Goal: Task Accomplishment & Management: Manage account settings

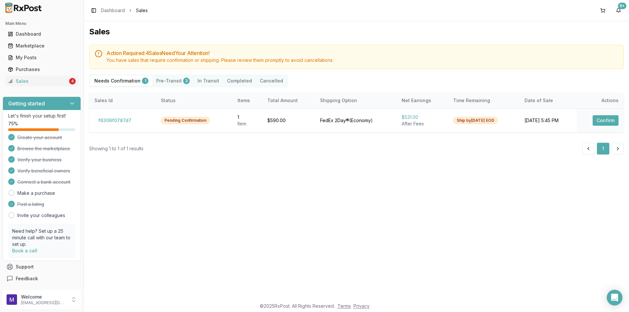
click at [173, 82] on button "Pre-Transit 3" at bounding box center [172, 81] width 41 height 10
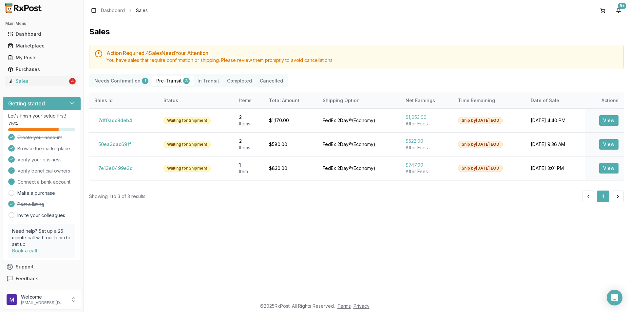
click at [132, 82] on Confirmation "Needs Confirmation 1" at bounding box center [121, 81] width 62 height 10
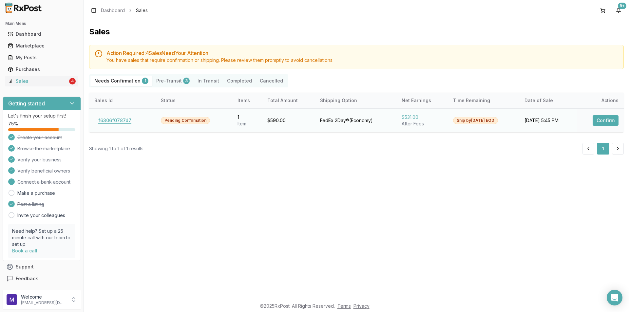
click at [125, 121] on button "f6306f0787d7" at bounding box center [114, 120] width 41 height 10
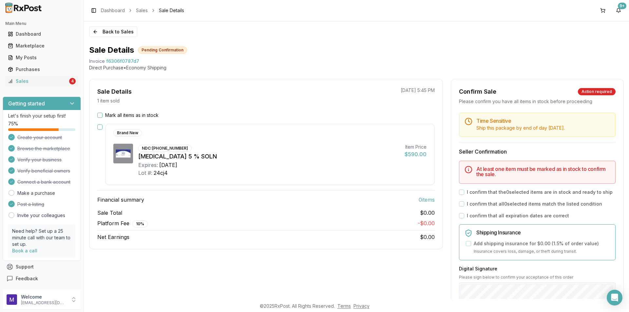
click at [110, 114] on label "Mark all items as in stock" at bounding box center [131, 115] width 53 height 7
click at [103, 114] on button "Mark all items as in stock" at bounding box center [99, 115] width 5 height 5
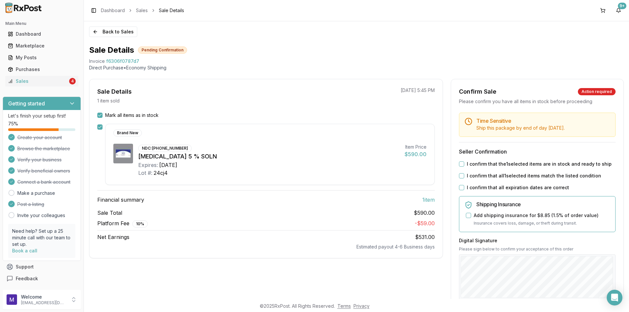
click at [461, 164] on button "I confirm that the 1 selected items are in stock and ready to ship" at bounding box center [461, 163] width 5 height 5
click at [468, 176] on label "I confirm that all 1 selected items match the listed condition" at bounding box center [534, 176] width 134 height 7
click at [464, 176] on button "I confirm that all 1 selected items match the listed condition" at bounding box center [461, 175] width 5 height 5
click at [451, 193] on div "Time Sensitive Ship this package by end of day [DATE] . Seller Confirmation I c…" at bounding box center [537, 251] width 172 height 277
click at [467, 185] on label "I confirm that all expiration dates are correct" at bounding box center [518, 187] width 102 height 7
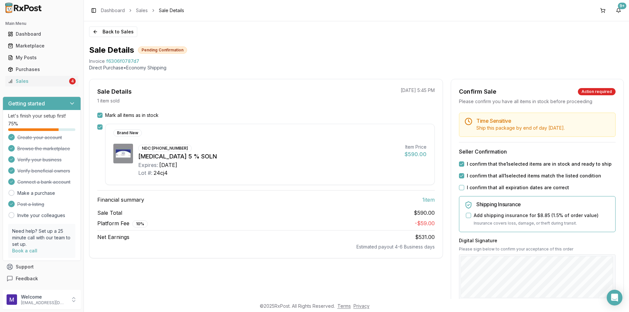
click at [464, 185] on button "I confirm that all expiration dates are correct" at bounding box center [461, 187] width 5 height 5
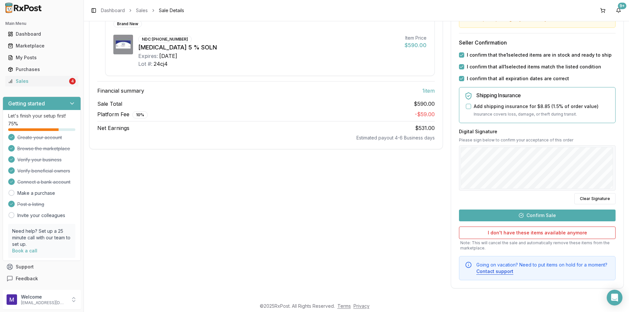
scroll to position [108, 0]
click at [564, 215] on button "Confirm Sale" at bounding box center [537, 217] width 157 height 12
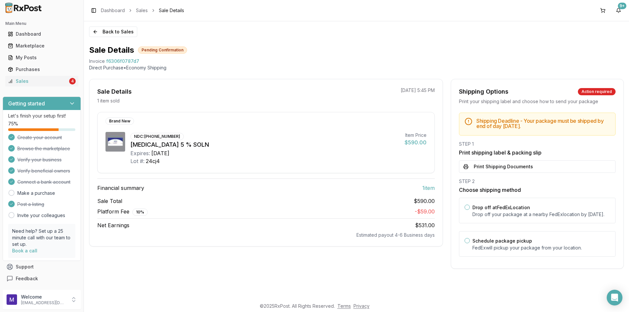
click at [515, 187] on h3 "Choose shipping method" at bounding box center [537, 190] width 157 height 8
click at [533, 172] on button "Print Shipping Documents" at bounding box center [537, 166] width 157 height 12
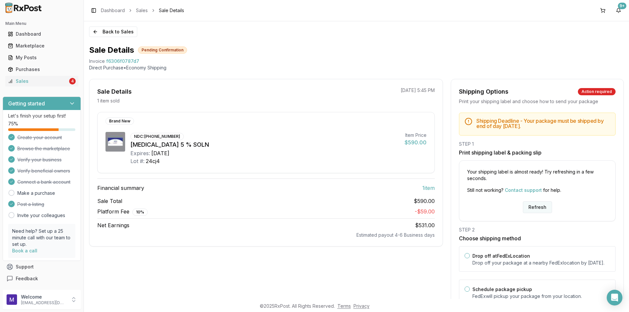
click at [547, 208] on button "Refresh" at bounding box center [537, 207] width 29 height 12
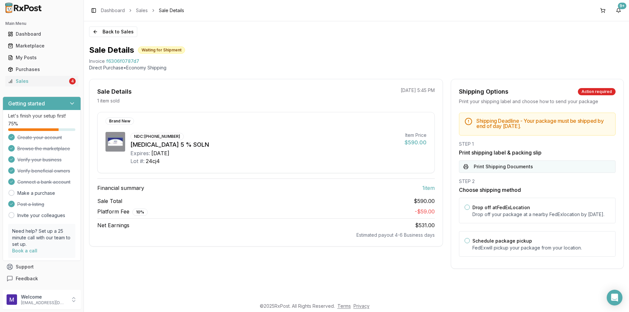
click at [537, 172] on button "Print Shipping Documents" at bounding box center [537, 166] width 157 height 12
click at [37, 82] on div "Sales" at bounding box center [38, 81] width 60 height 7
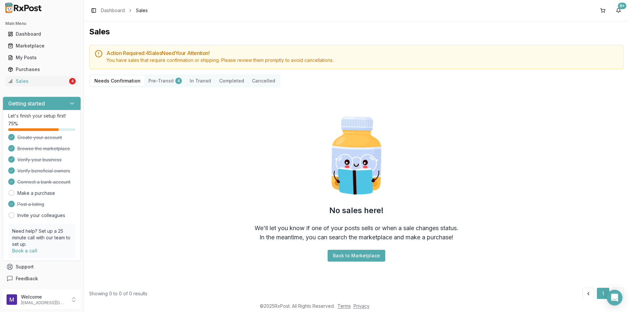
click at [163, 82] on button "Pre-Transit 4" at bounding box center [164, 81] width 41 height 10
